Goal: Information Seeking & Learning: Learn about a topic

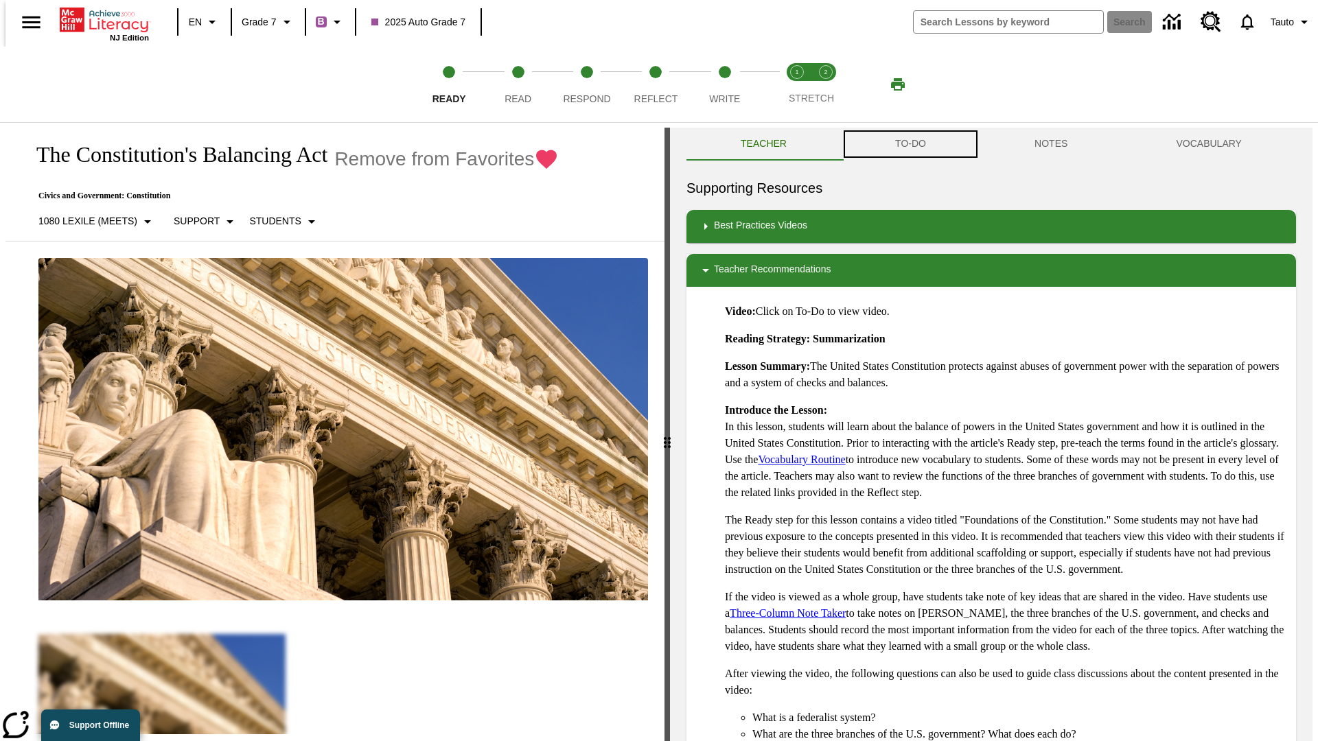
click at [909, 144] on button "TO-DO" at bounding box center [910, 144] width 139 height 33
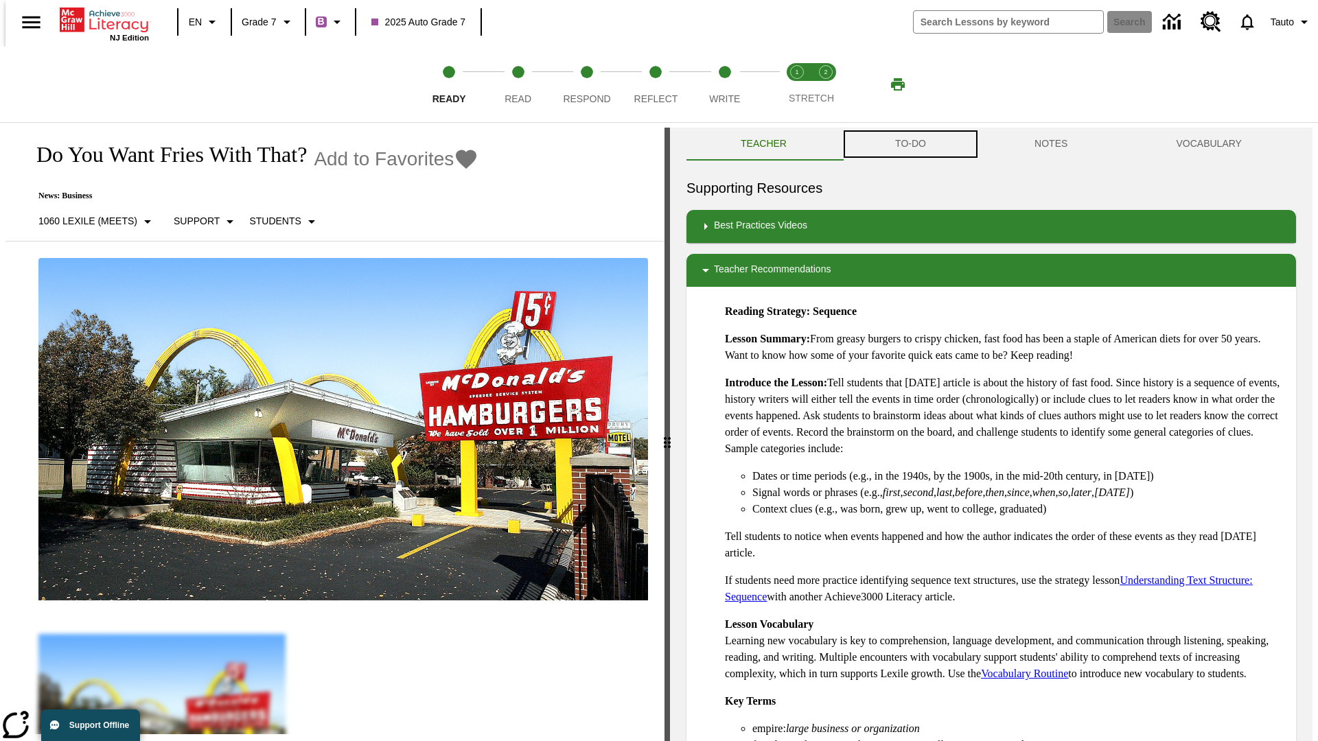
click at [909, 144] on button "TO-DO" at bounding box center [910, 144] width 139 height 33
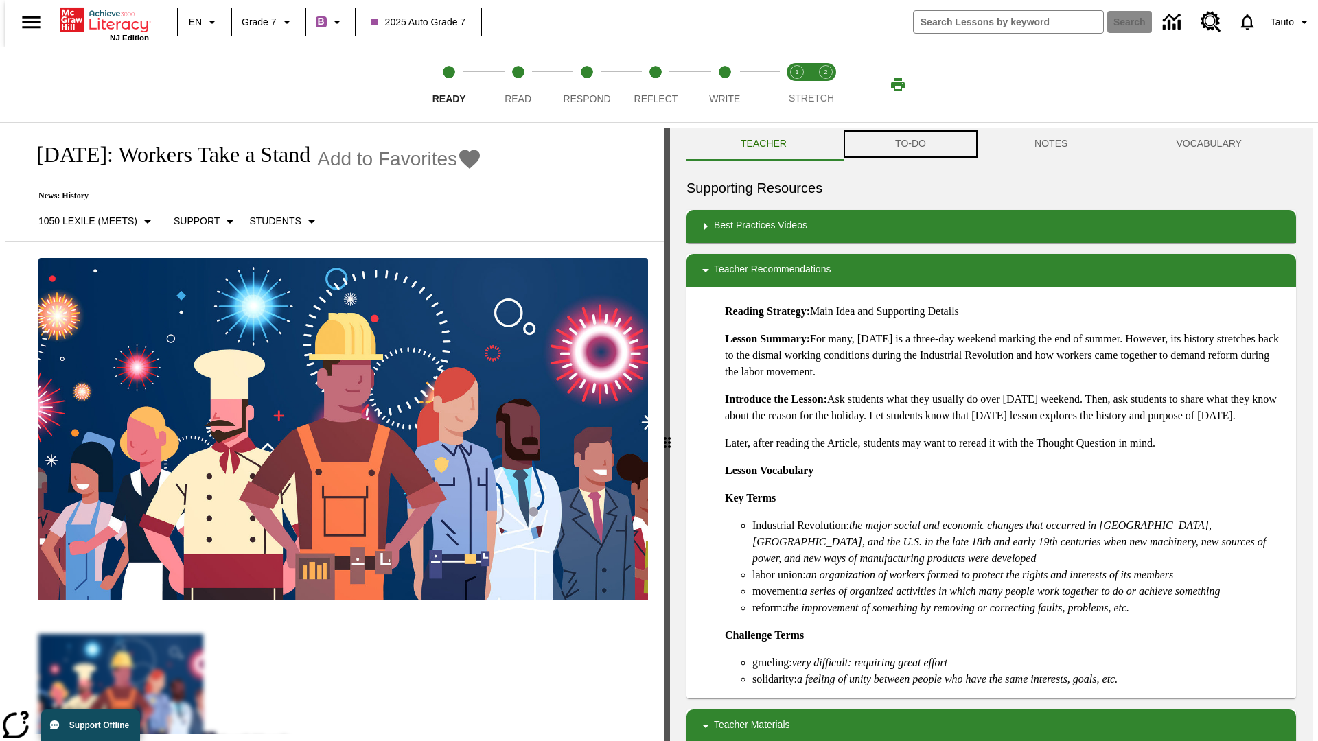
click at [909, 144] on button "TO-DO" at bounding box center [910, 144] width 139 height 33
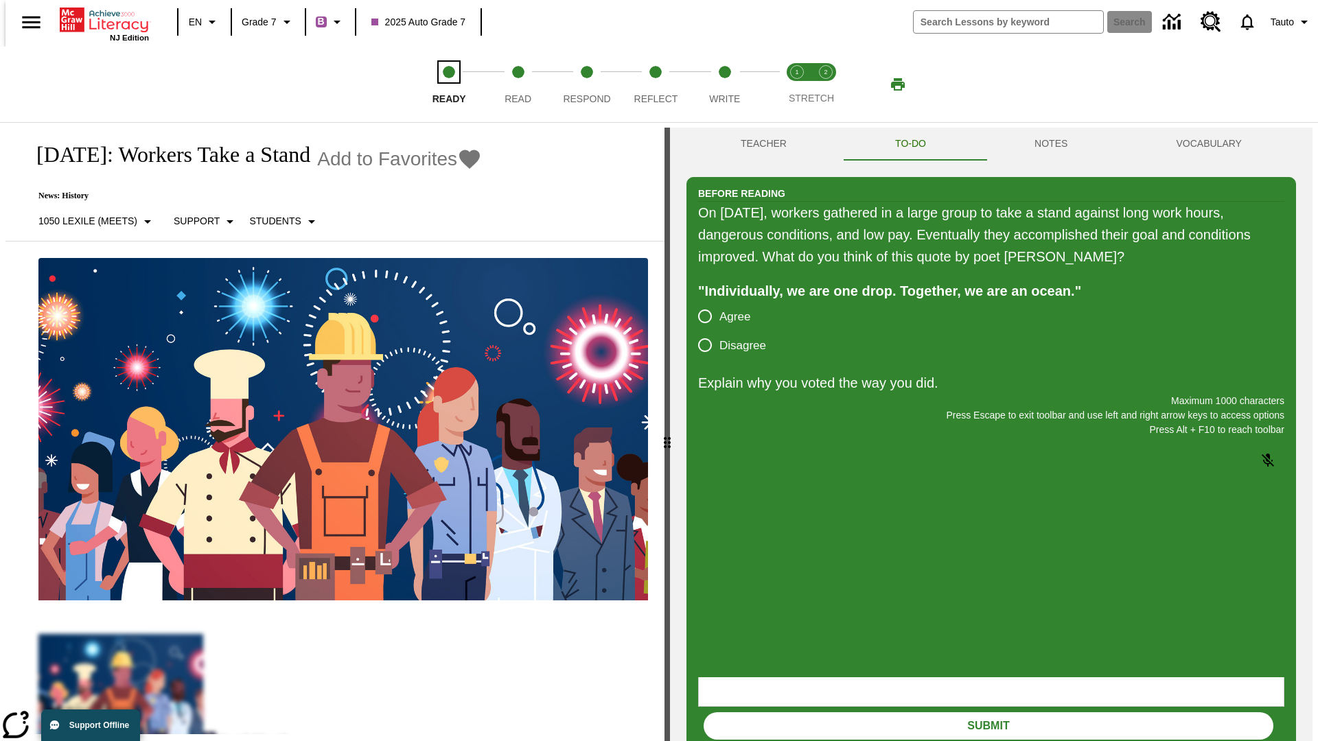
click at [449, 84] on span "Ready" at bounding box center [449, 93] width 34 height 25
click at [518, 84] on span "Read" at bounding box center [518, 93] width 27 height 25
